Goal: Find contact information: Find contact information

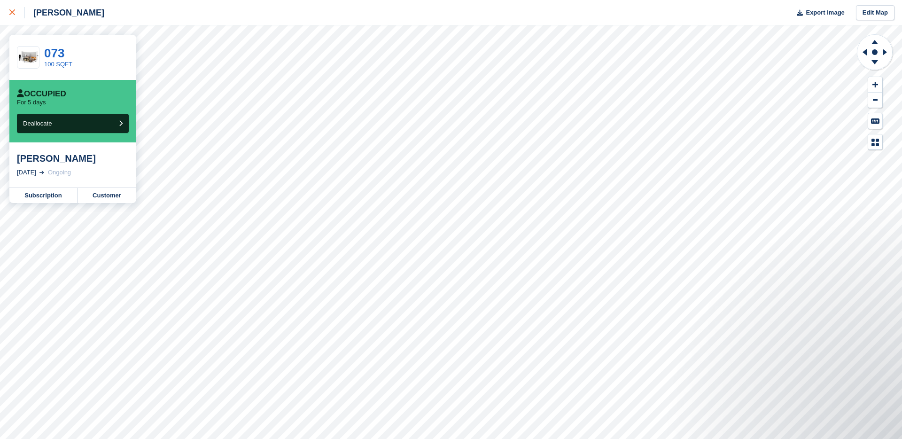
click at [10, 10] on icon at bounding box center [12, 12] width 6 height 6
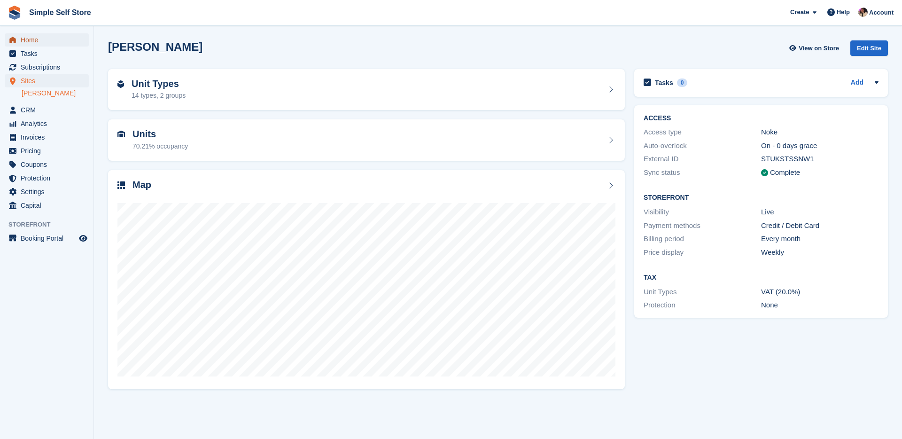
click at [37, 43] on span "Home" at bounding box center [49, 39] width 56 height 13
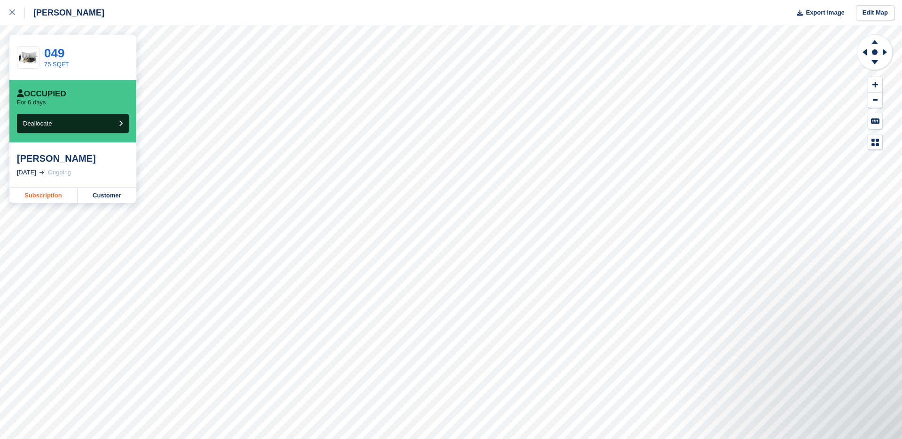
click at [69, 199] on link "Subscription" at bounding box center [43, 195] width 68 height 15
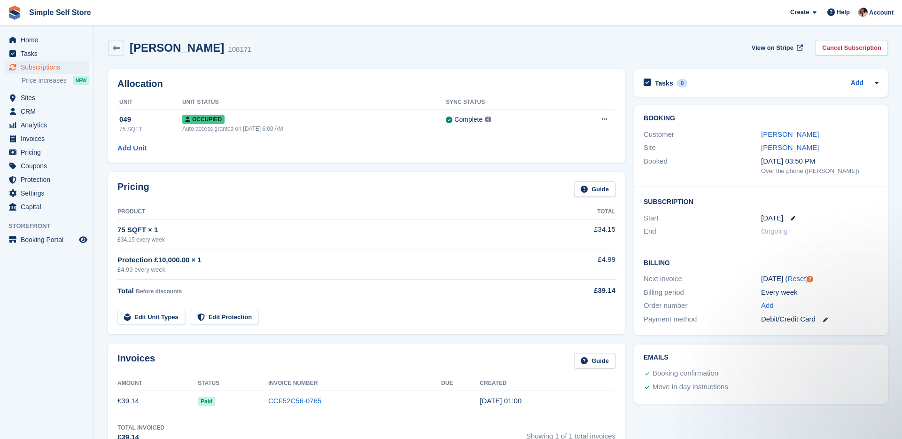
scroll to position [1, 0]
click at [784, 132] on link "Carole Kelly" at bounding box center [790, 134] width 58 height 8
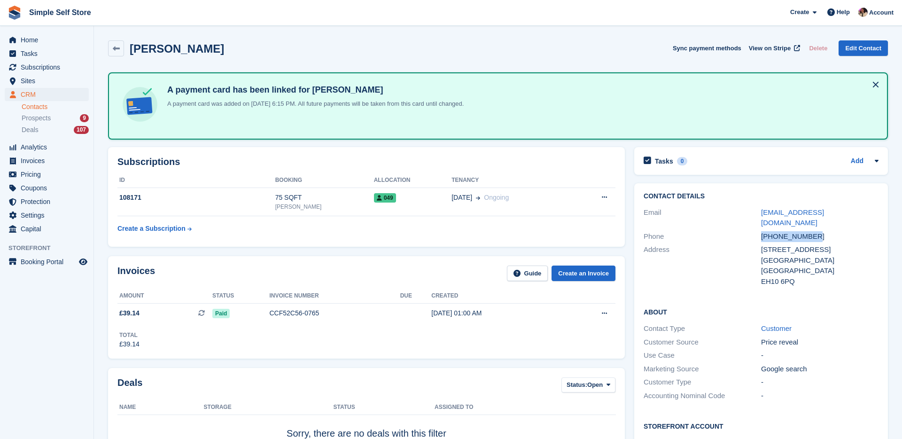
drag, startPoint x: 817, startPoint y: 226, endPoint x: 754, endPoint y: 227, distance: 62.9
click at [754, 230] on div "Phone +447939919502" at bounding box center [760, 237] width 235 height 14
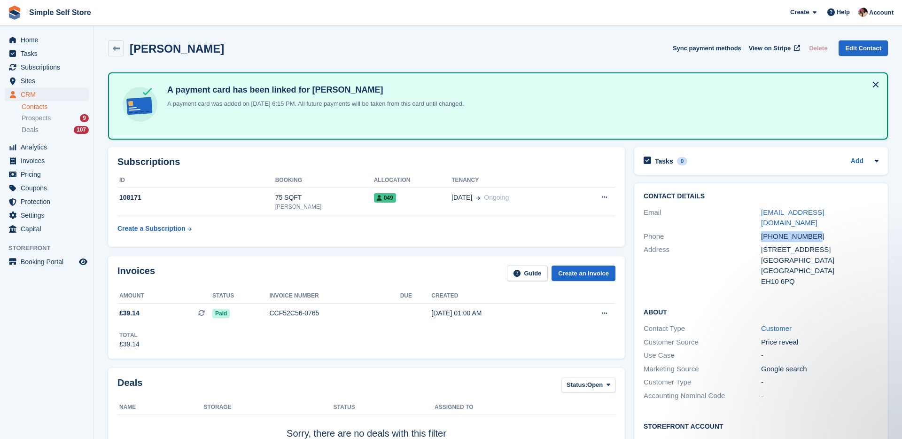
copy div "+447939919502"
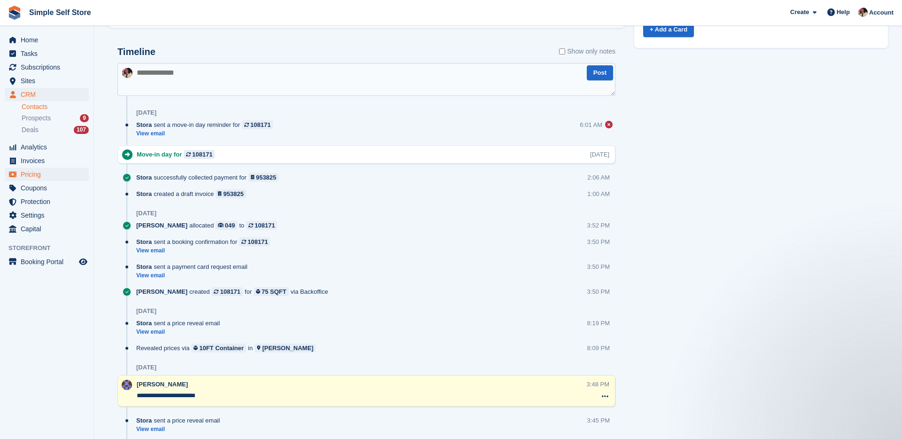
scroll to position [538, 0]
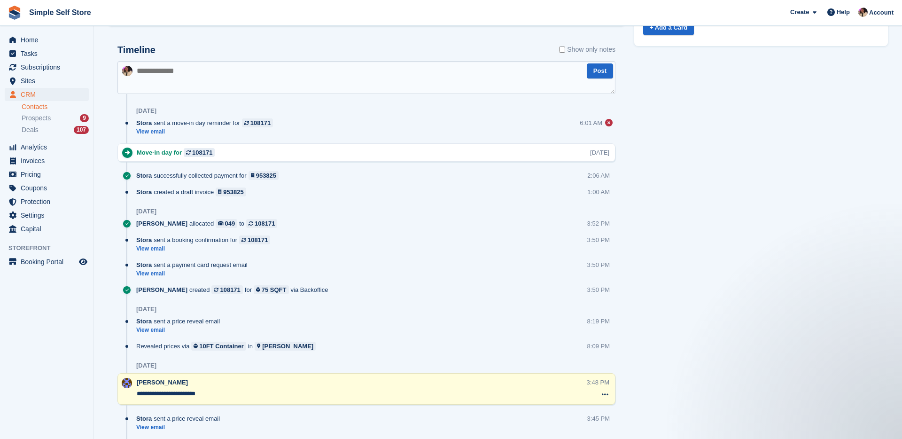
click at [654, 187] on div "Tasks 0 Add No tasks related to Carole Kelly Contact Details Email carolenkelly…" at bounding box center [760, 51] width 263 height 892
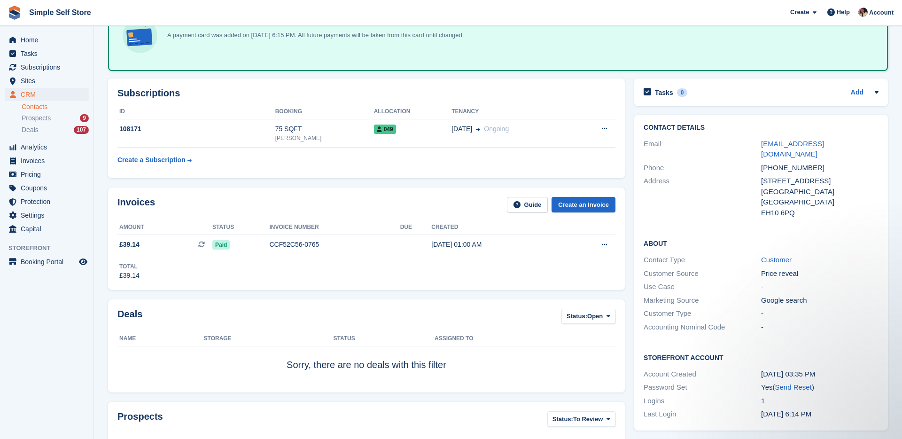
scroll to position [0, 0]
